Goal: Check status

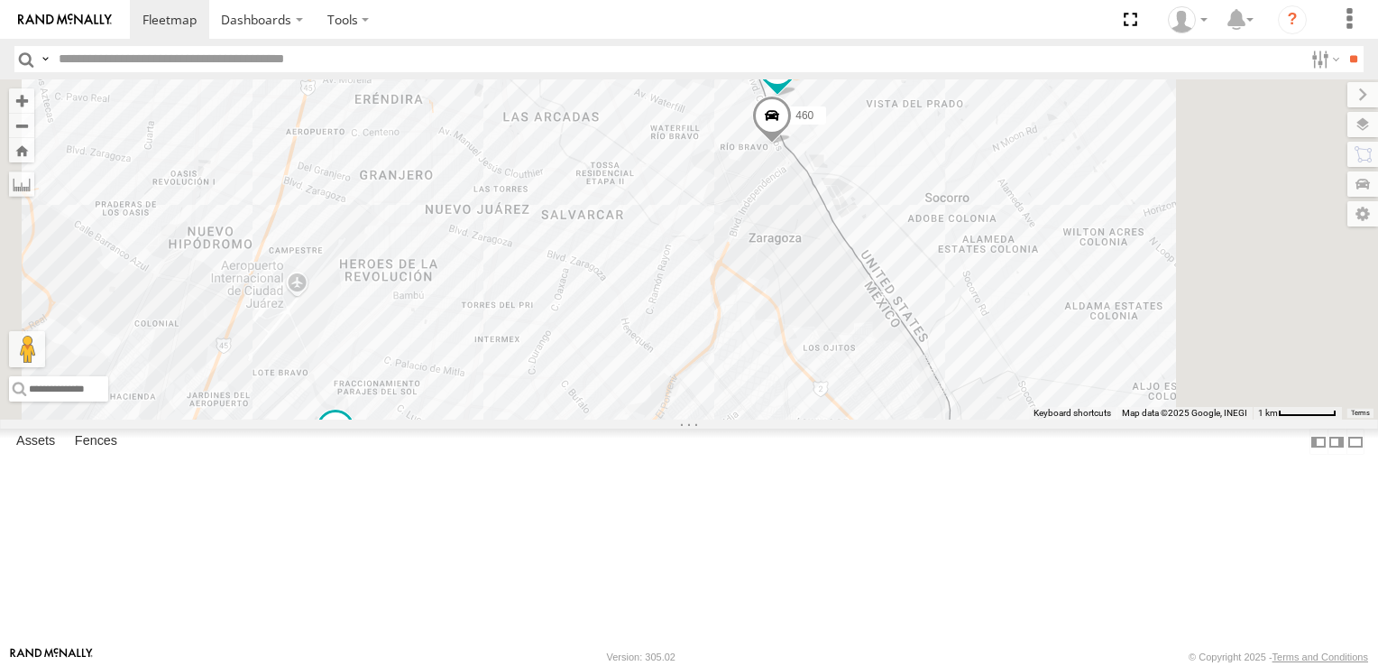
drag, startPoint x: 958, startPoint y: 252, endPoint x: 829, endPoint y: 298, distance: 136.9
click at [829, 298] on div "6892 460 8662" at bounding box center [689, 249] width 1378 height 340
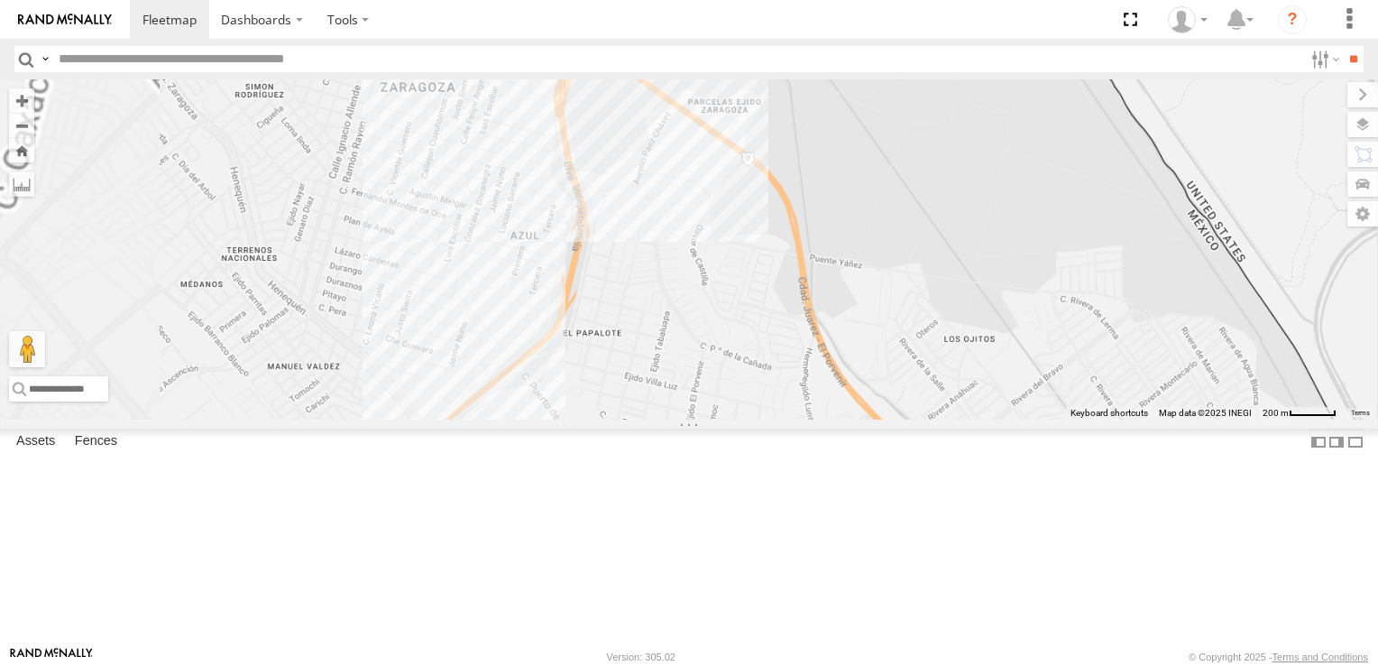
drag, startPoint x: 1148, startPoint y: 469, endPoint x: 1199, endPoint y: 671, distance: 208.3
click at [1199, 665] on html "Dashboards" at bounding box center [689, 333] width 1378 height 666
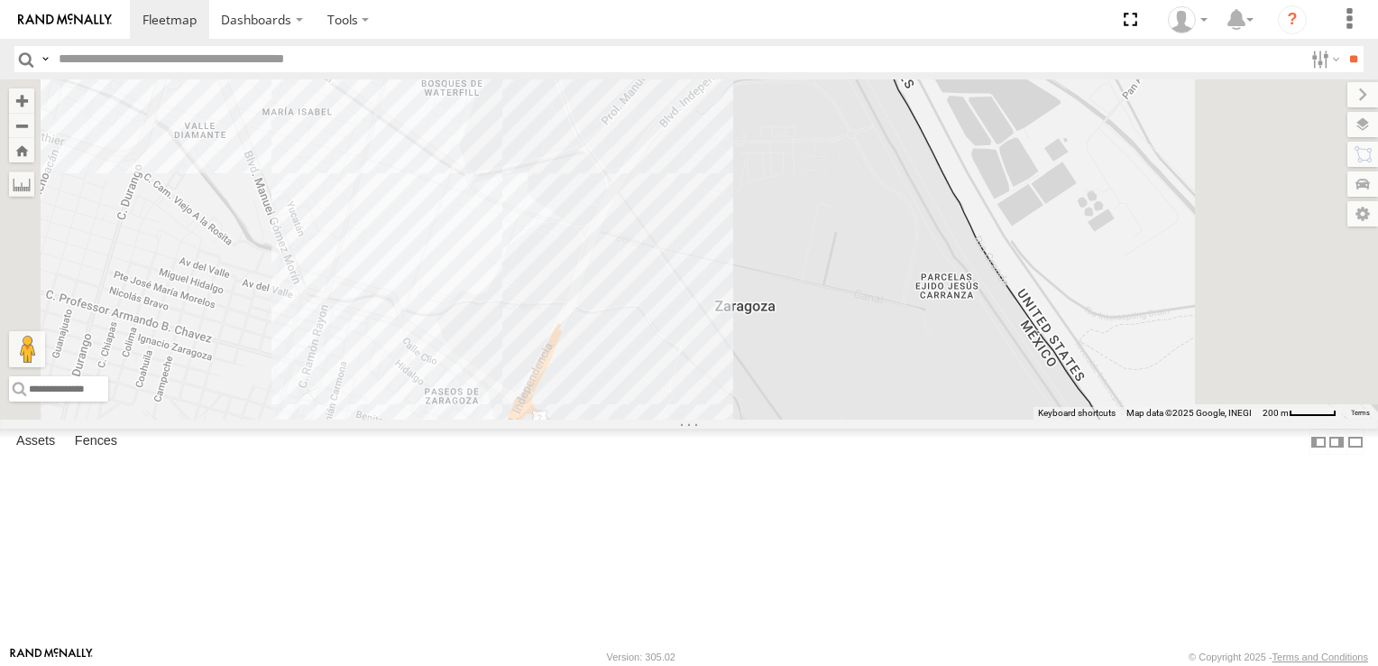
drag, startPoint x: 1109, startPoint y: 209, endPoint x: 1036, endPoint y: 565, distance: 362.8
click at [1036, 419] on div "8662 6892 460" at bounding box center [689, 249] width 1378 height 340
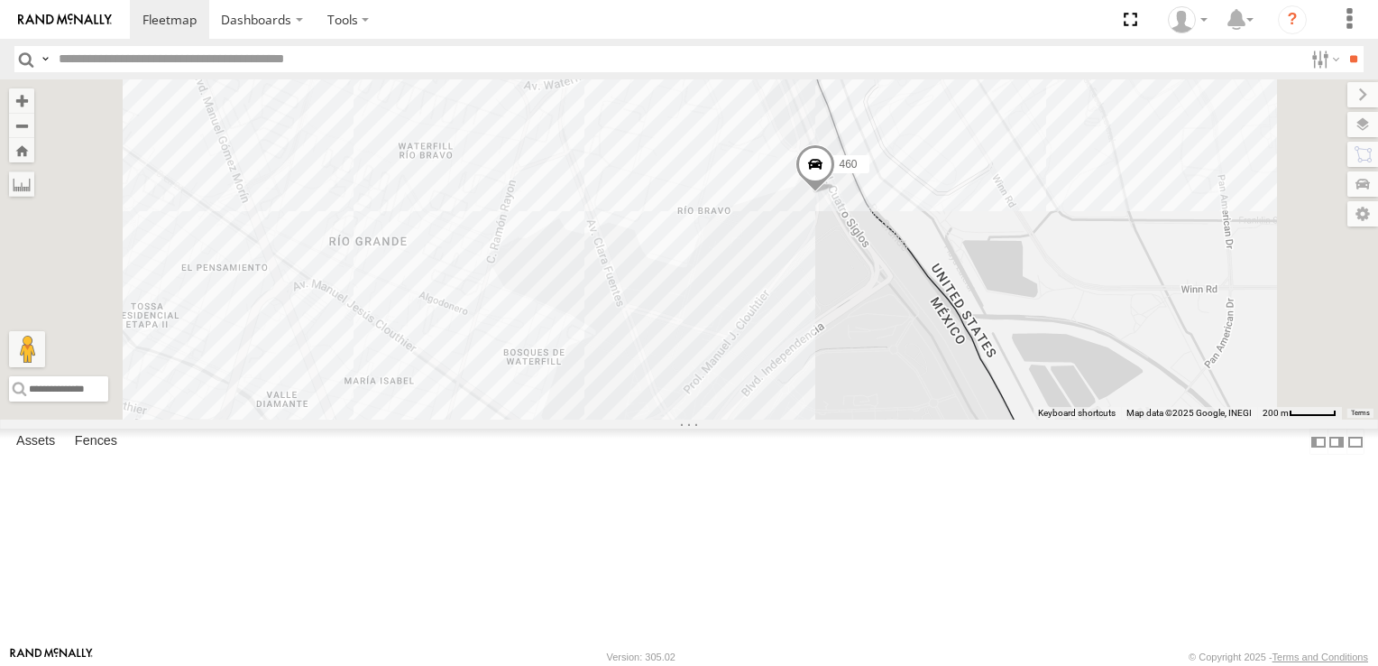
drag, startPoint x: 1049, startPoint y: 289, endPoint x: 1138, endPoint y: 529, distance: 256.0
click at [1138, 419] on div "8662 6892 460" at bounding box center [689, 249] width 1378 height 340
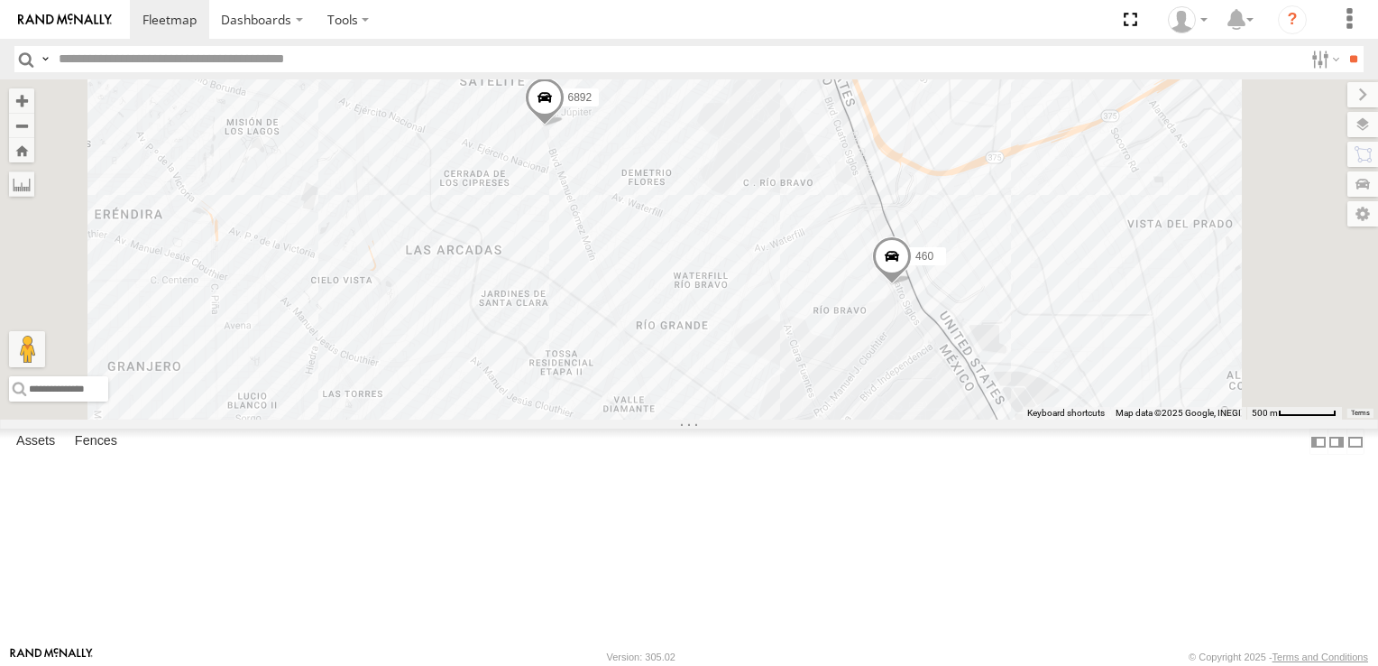
drag, startPoint x: 843, startPoint y: 215, endPoint x: 936, endPoint y: 332, distance: 149.6
click at [936, 332] on div "6892 460" at bounding box center [689, 249] width 1378 height 340
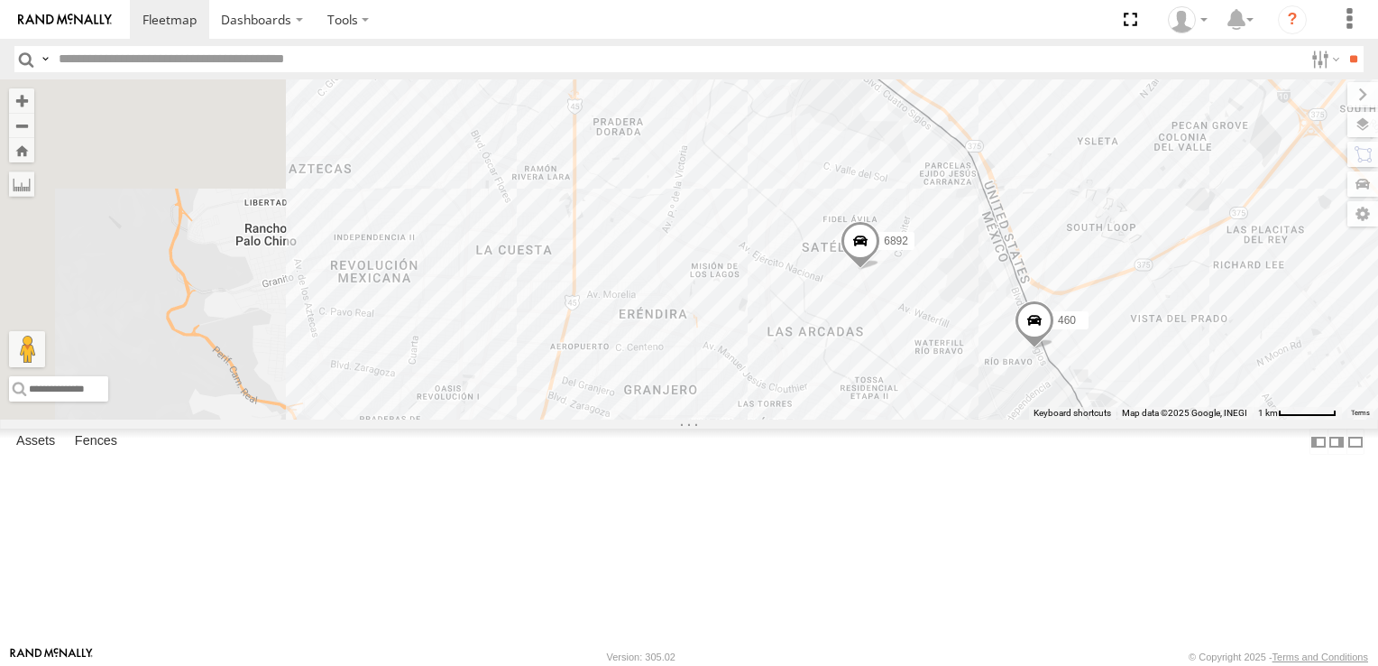
drag, startPoint x: 897, startPoint y: 218, endPoint x: 1075, endPoint y: 324, distance: 206.7
click at [1086, 290] on div "6892 460 8662" at bounding box center [689, 249] width 1378 height 340
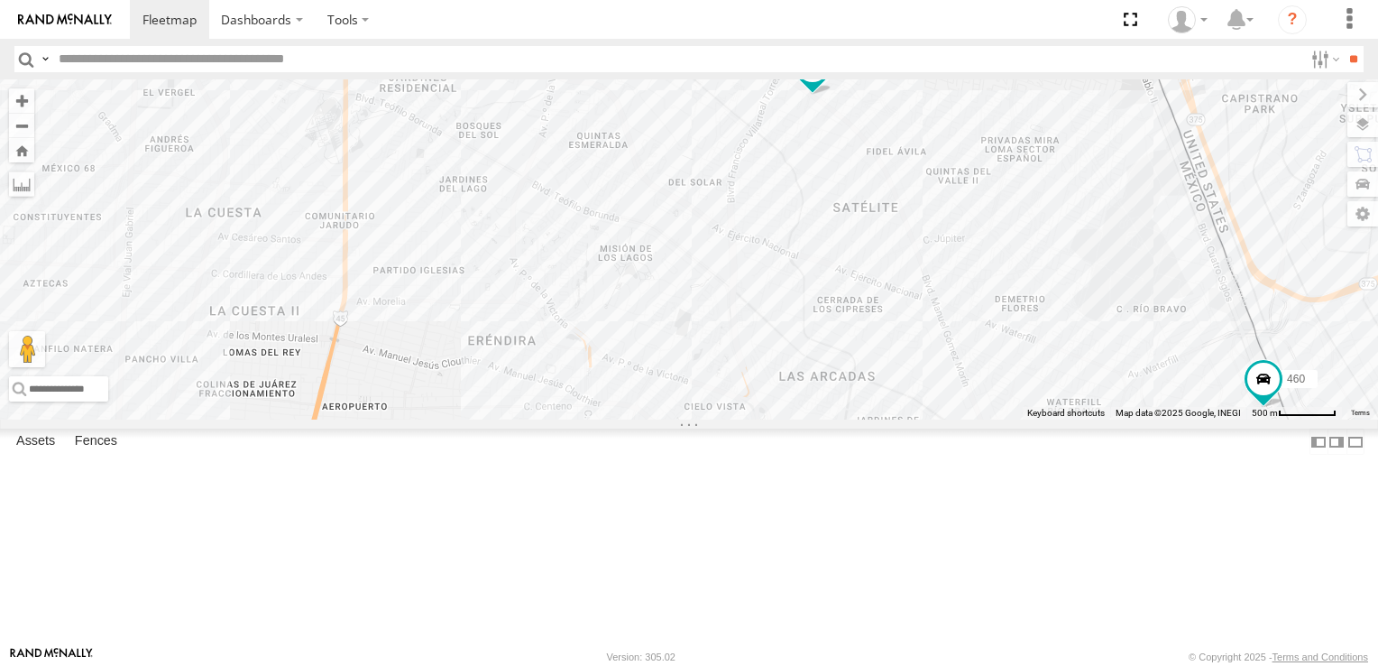
drag, startPoint x: 1090, startPoint y: 294, endPoint x: 1238, endPoint y: 711, distance: 442.5
click at [1238, 665] on html "Dashboards" at bounding box center [689, 333] width 1378 height 666
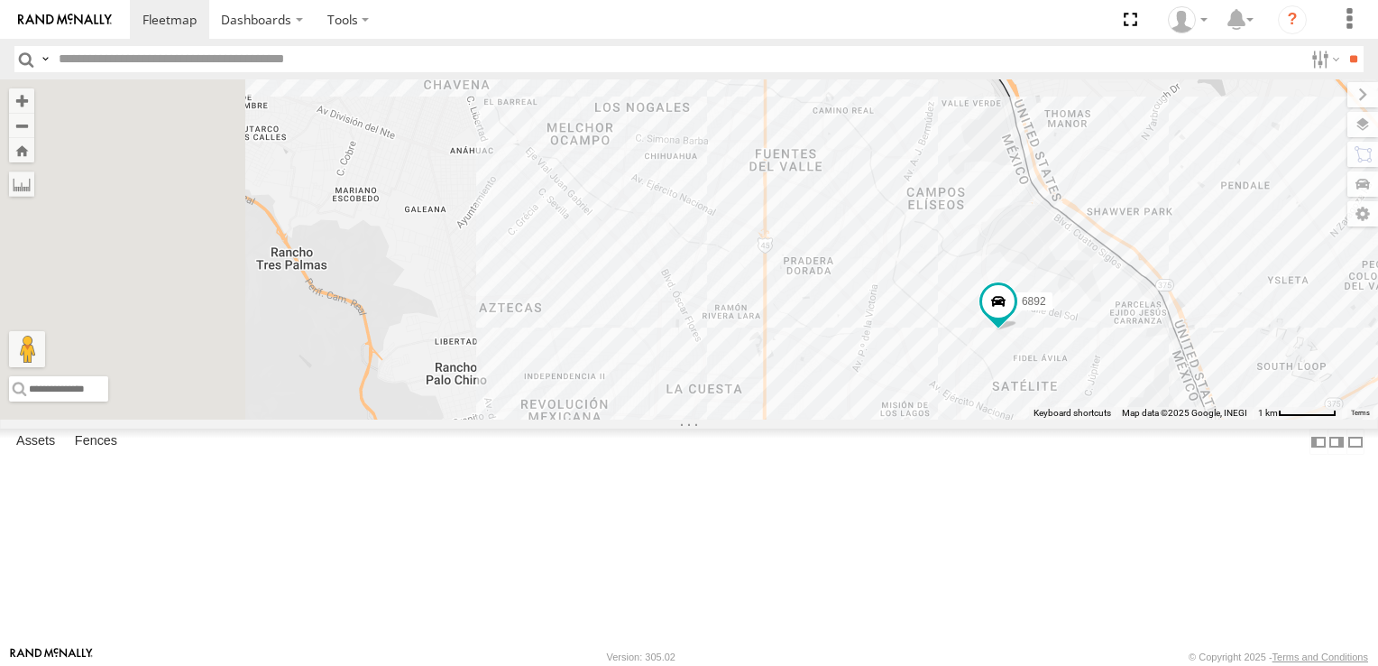
drag, startPoint x: 1124, startPoint y: 483, endPoint x: 1241, endPoint y: 497, distance: 118.0
click at [1241, 419] on div "8662 6892 460" at bounding box center [689, 249] width 1378 height 340
